Goal: Register for event/course

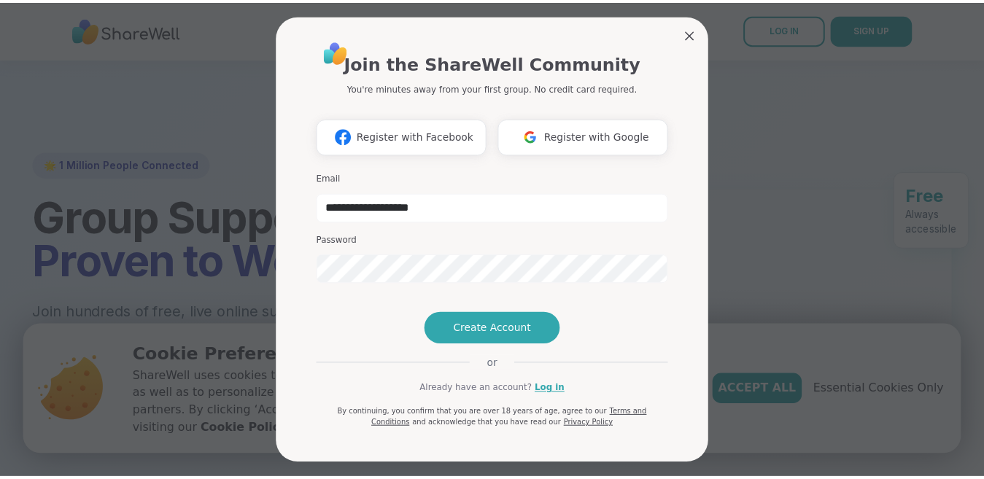
scroll to position [219, 0]
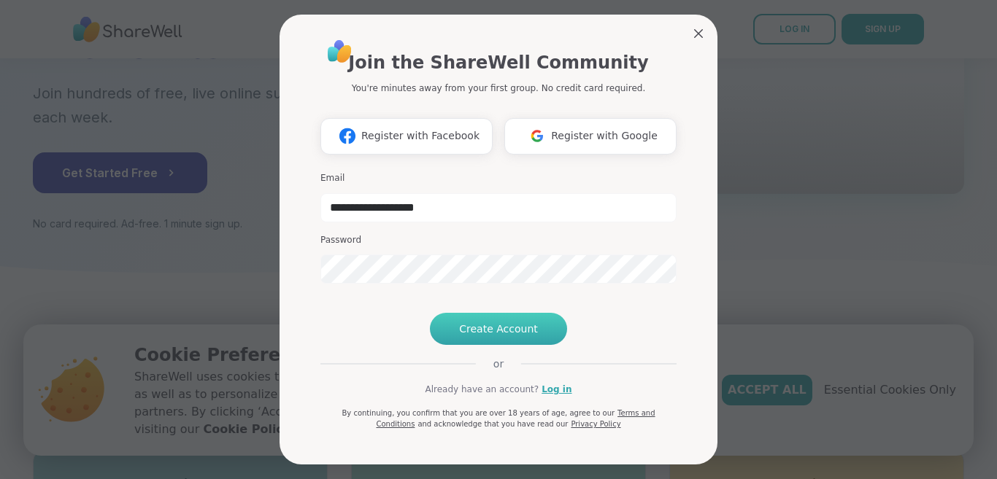
click at [545, 345] on button "Create Account" at bounding box center [498, 329] width 137 height 32
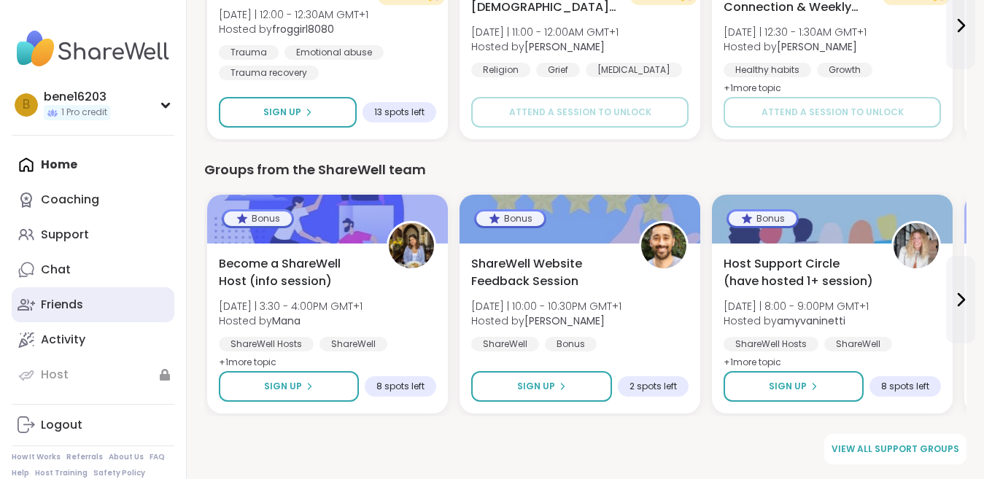
click at [74, 301] on div "Friends" at bounding box center [62, 305] width 42 height 16
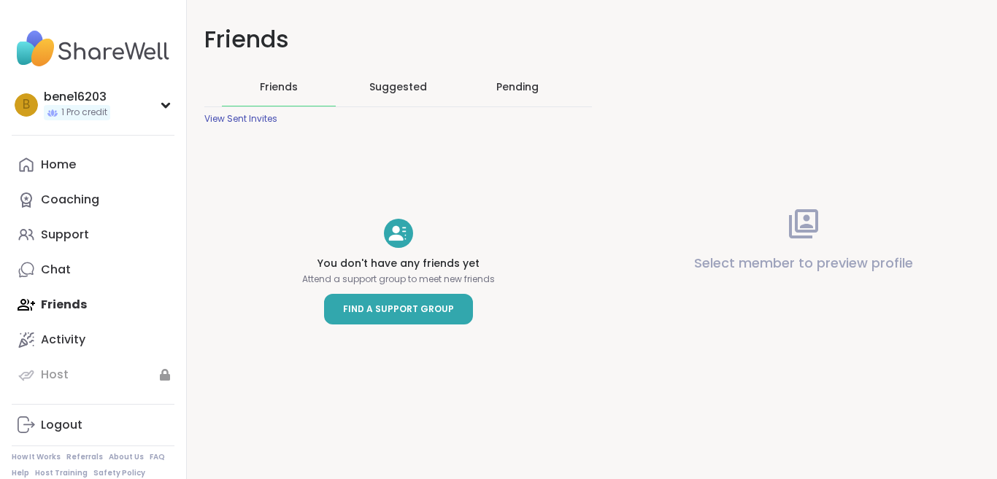
click at [420, 319] on link "Find a Support Group" at bounding box center [398, 309] width 149 height 31
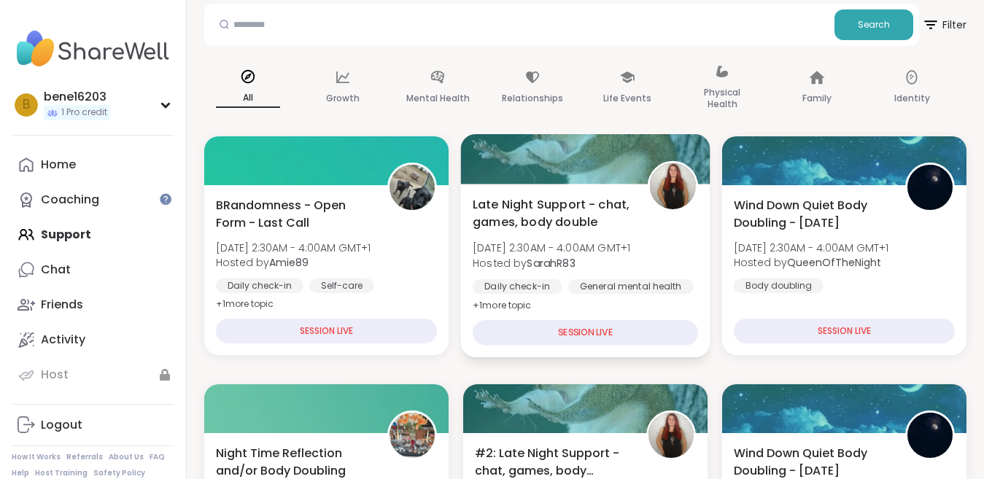
click at [574, 338] on div "SESSION LIVE" at bounding box center [585, 333] width 225 height 26
click at [575, 333] on div "SESSION LIVE" at bounding box center [585, 333] width 225 height 26
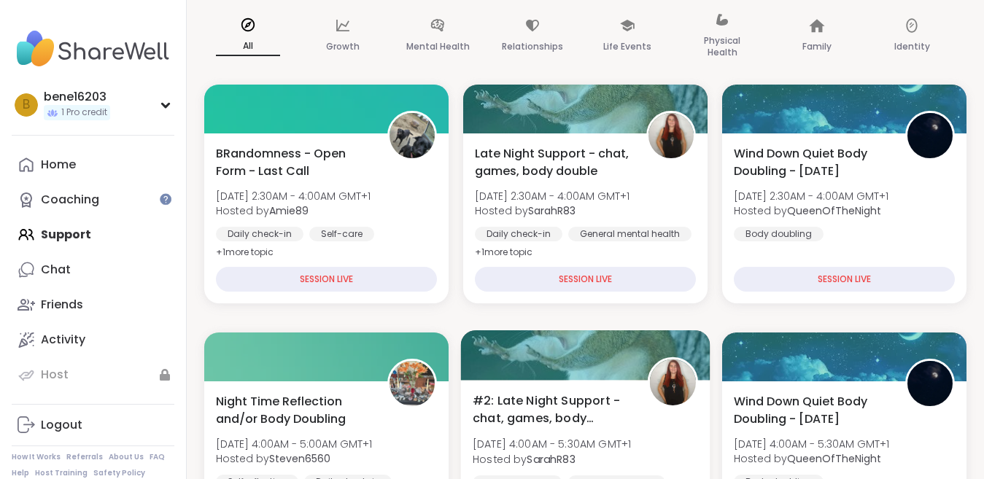
scroll to position [365, 0]
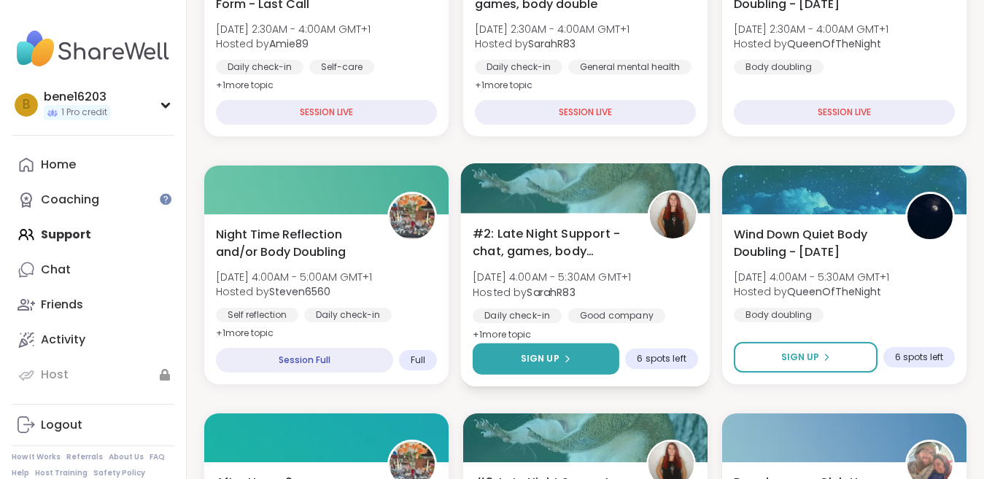
click at [598, 364] on button "Sign Up" at bounding box center [546, 359] width 147 height 31
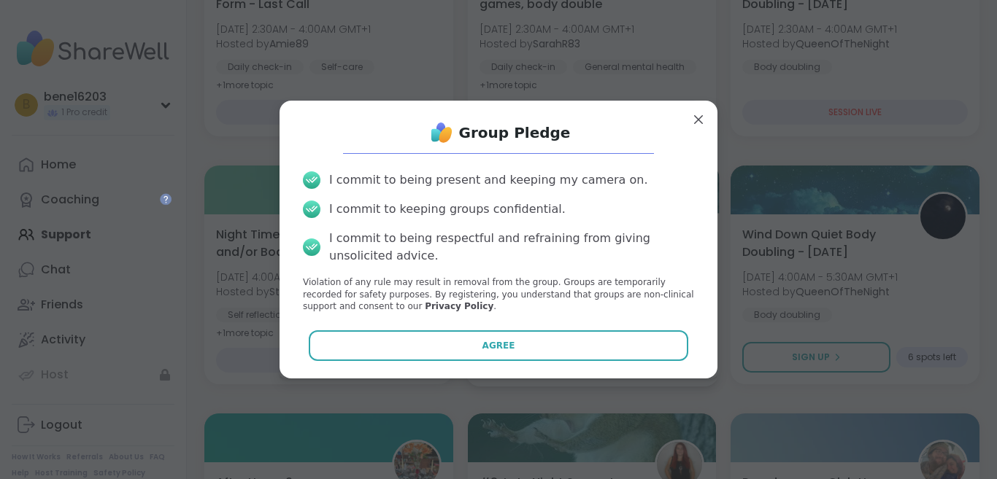
click at [598, 364] on div "Group Pledge I commit to being present and keeping my camera on. I commit to ke…" at bounding box center [498, 239] width 414 height 255
click at [684, 121] on div "Group Pledge" at bounding box center [498, 132] width 414 height 29
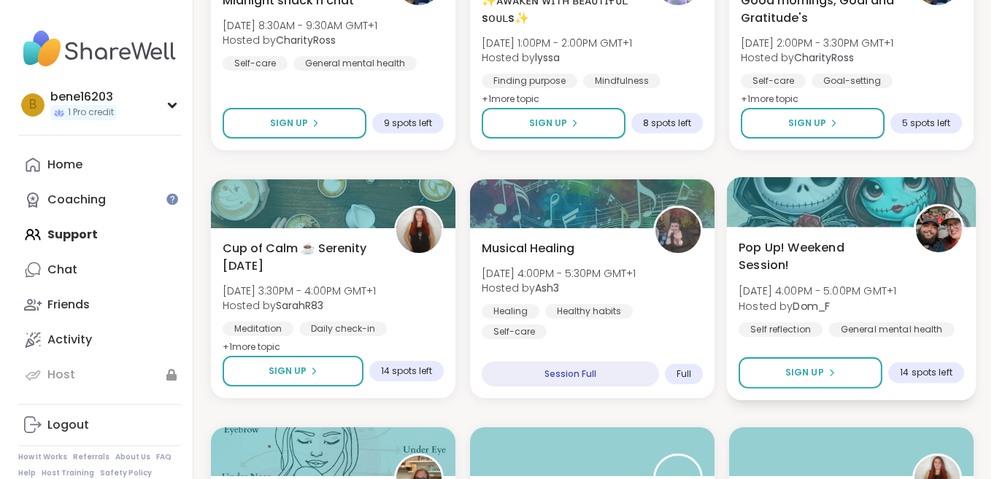
scroll to position [1167, 0]
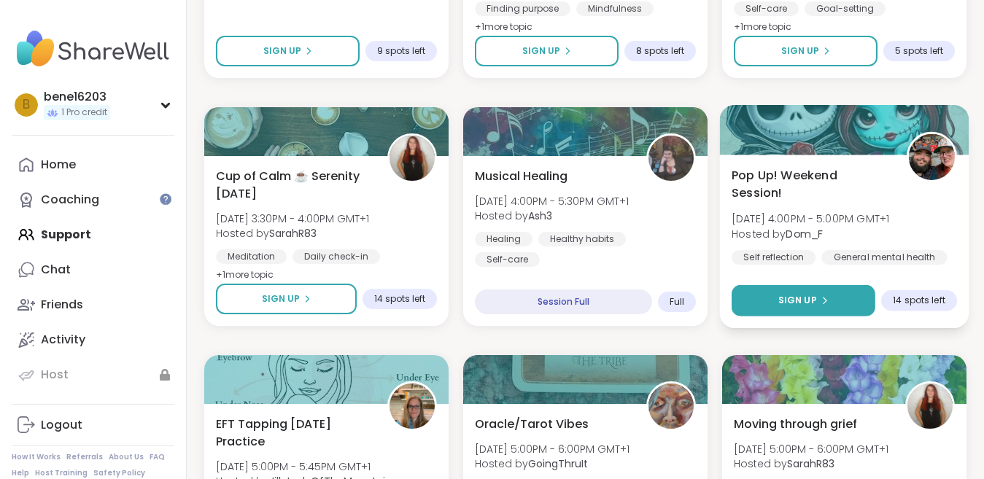
click at [783, 296] on span "Sign Up" at bounding box center [798, 300] width 39 height 13
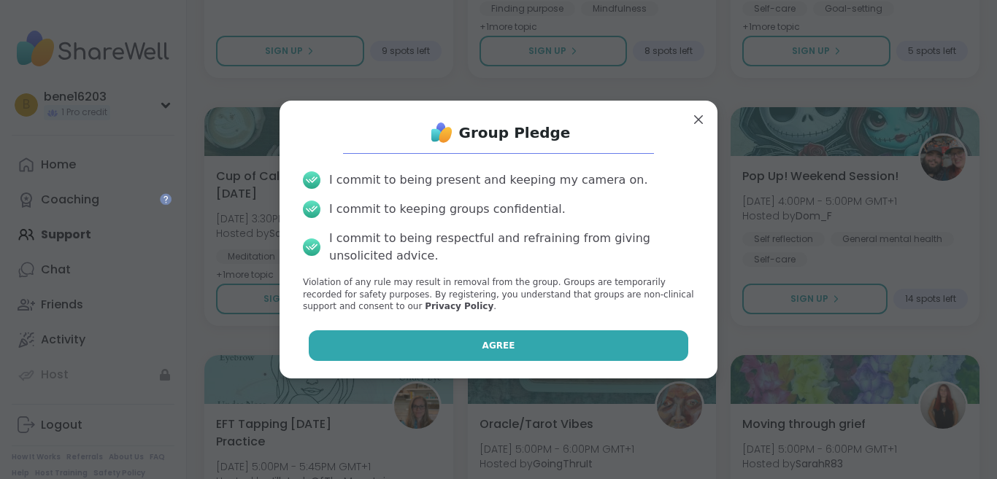
click at [541, 344] on button "Agree" at bounding box center [499, 346] width 380 height 31
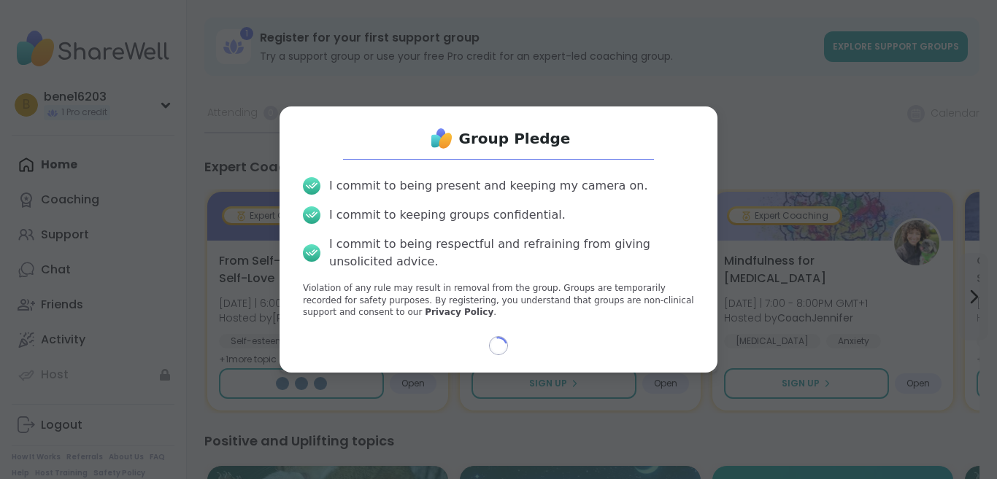
select select "**"
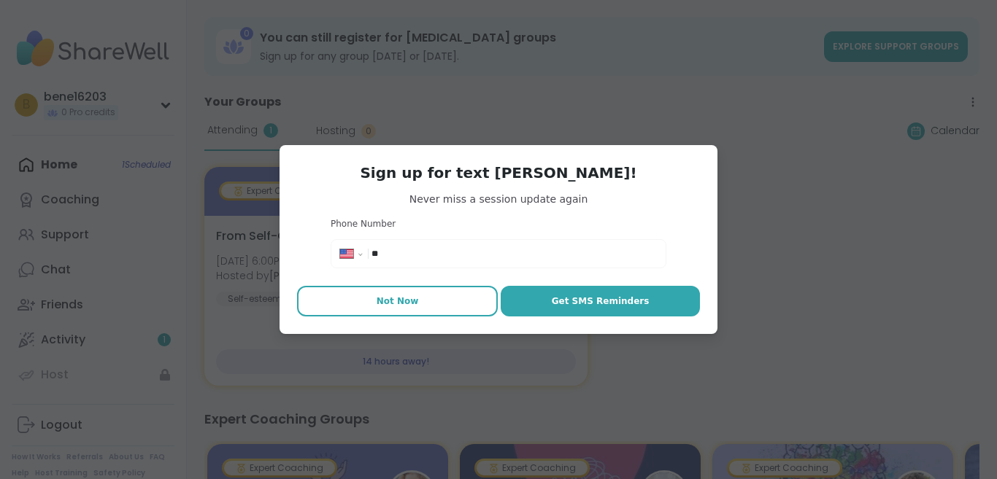
click at [405, 302] on span "Not Now" at bounding box center [397, 301] width 42 height 13
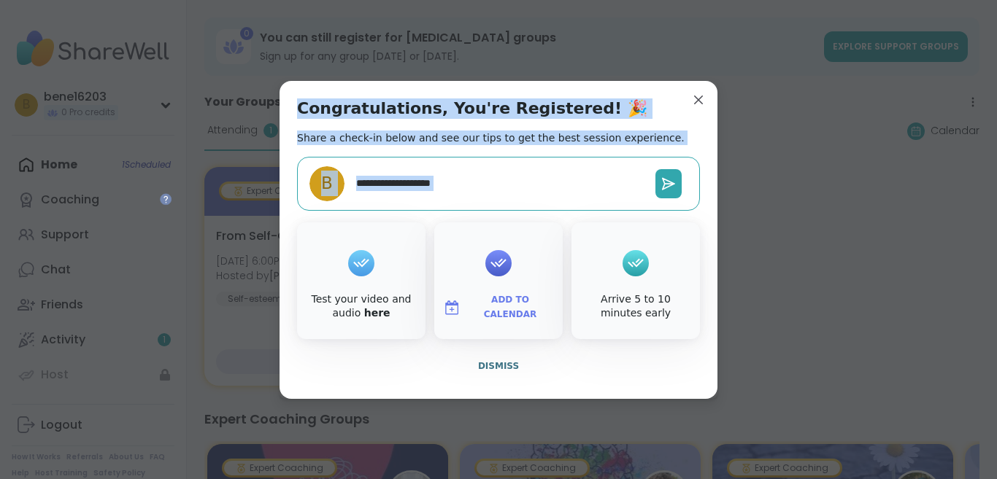
drag, startPoint x: 684, startPoint y: 120, endPoint x: 698, endPoint y: 104, distance: 20.7
click at [698, 104] on div "Congratulations, You're Registered! 🎉 Share a check-in below and see our tips t…" at bounding box center [498, 240] width 438 height 318
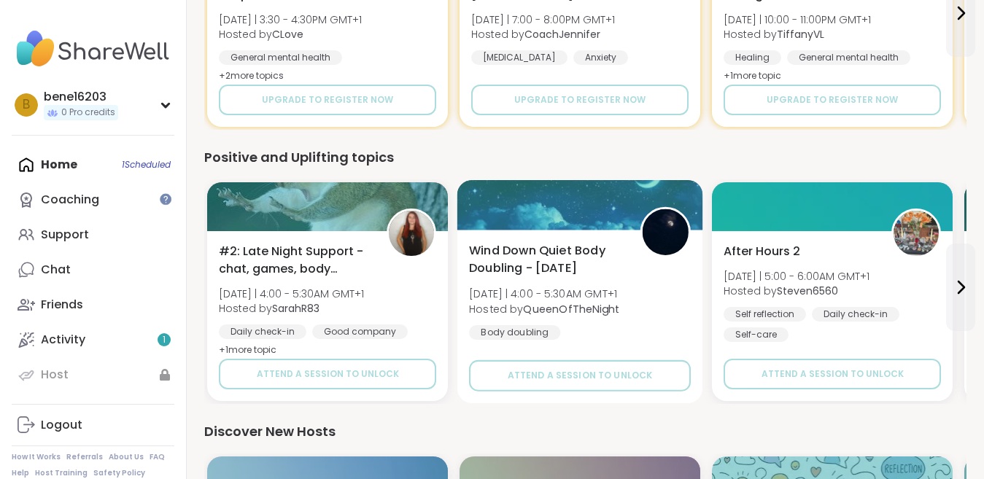
scroll to position [584, 0]
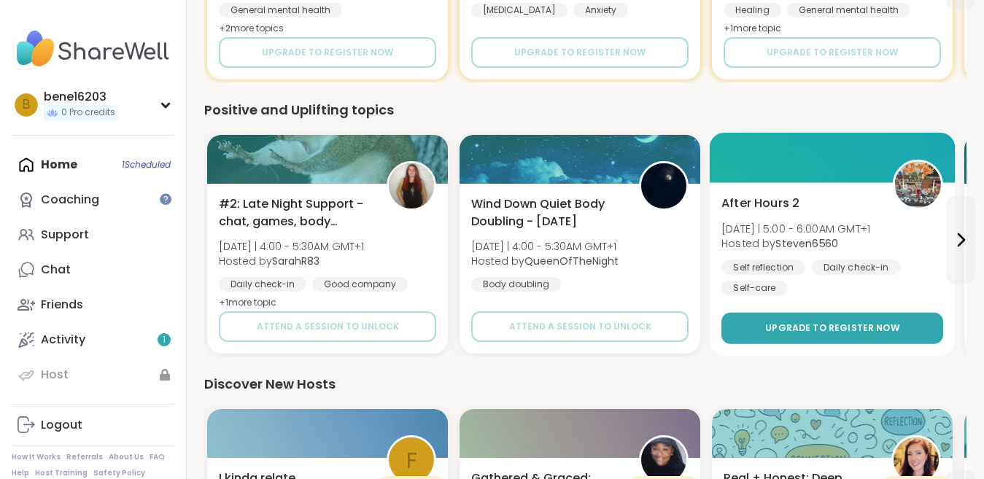
click at [768, 331] on button "Upgrade to register now" at bounding box center [833, 328] width 222 height 31
